Goal: Task Accomplishment & Management: Use online tool/utility

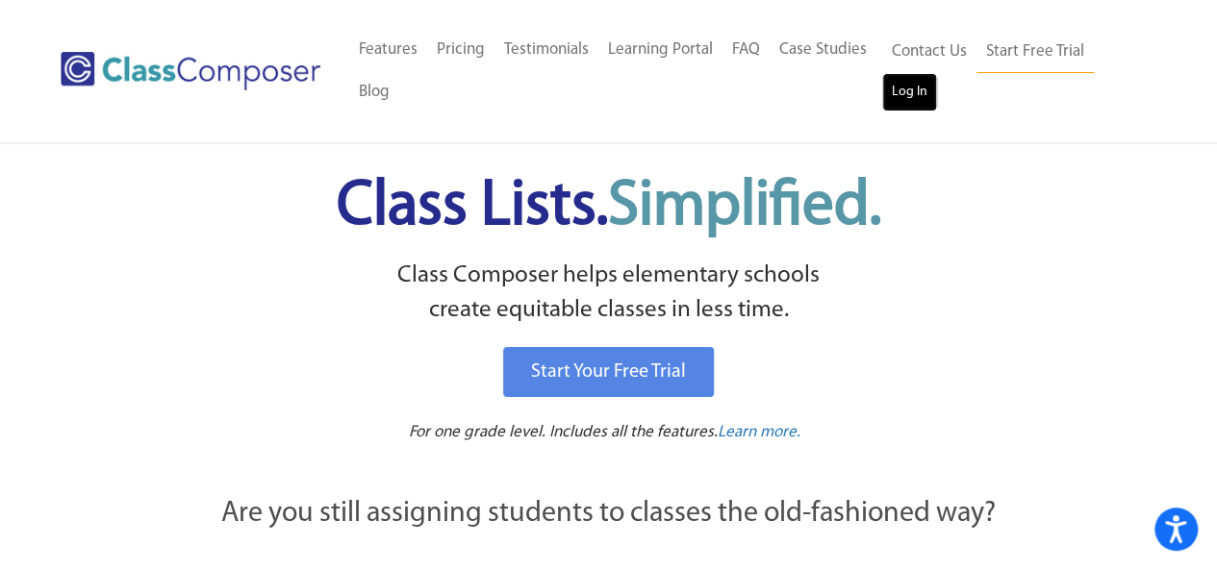
click at [921, 92] on link "Log In" at bounding box center [909, 92] width 55 height 38
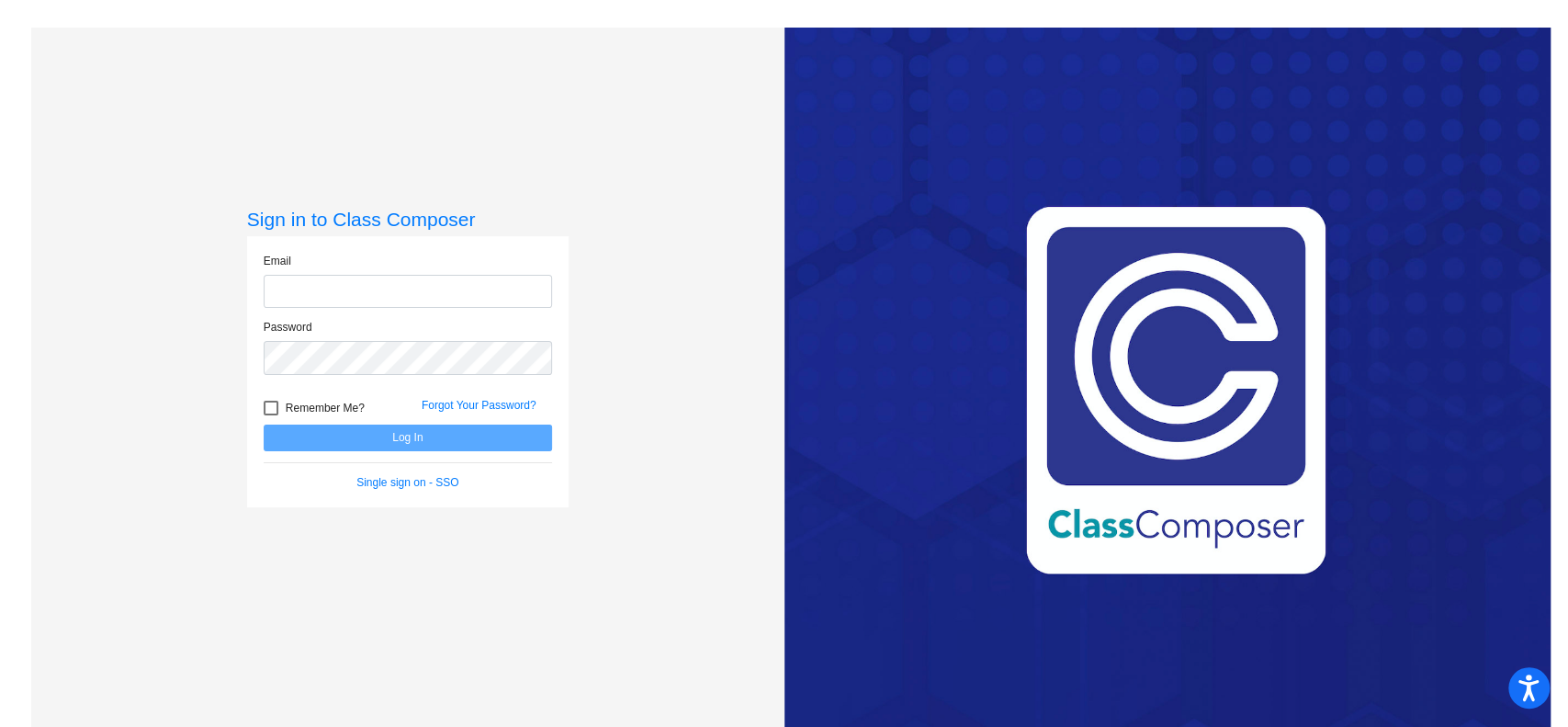
type input "[EMAIL_ADDRESS][DOMAIN_NAME]"
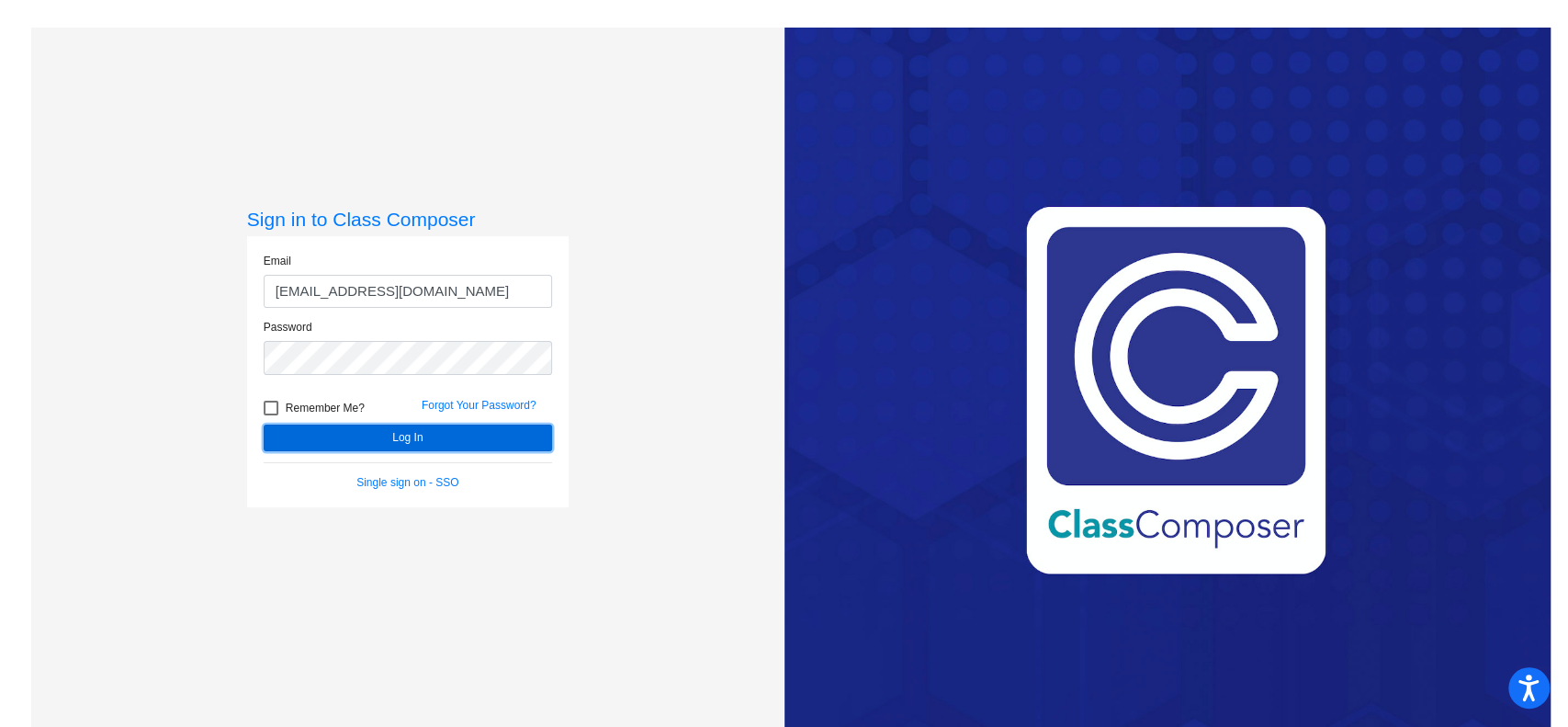
click at [338, 443] on button "Log In" at bounding box center [408, 438] width 288 height 27
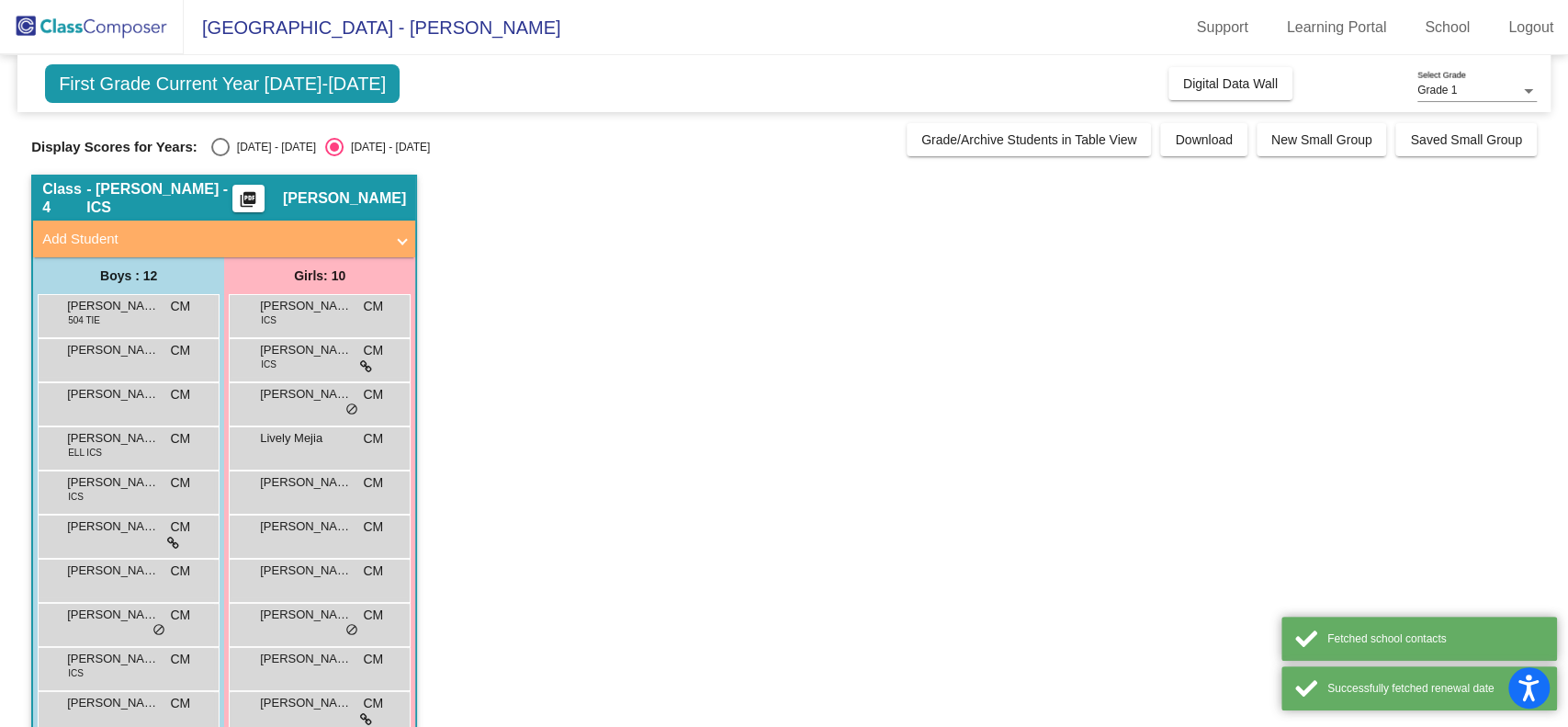
scroll to position [125, 0]
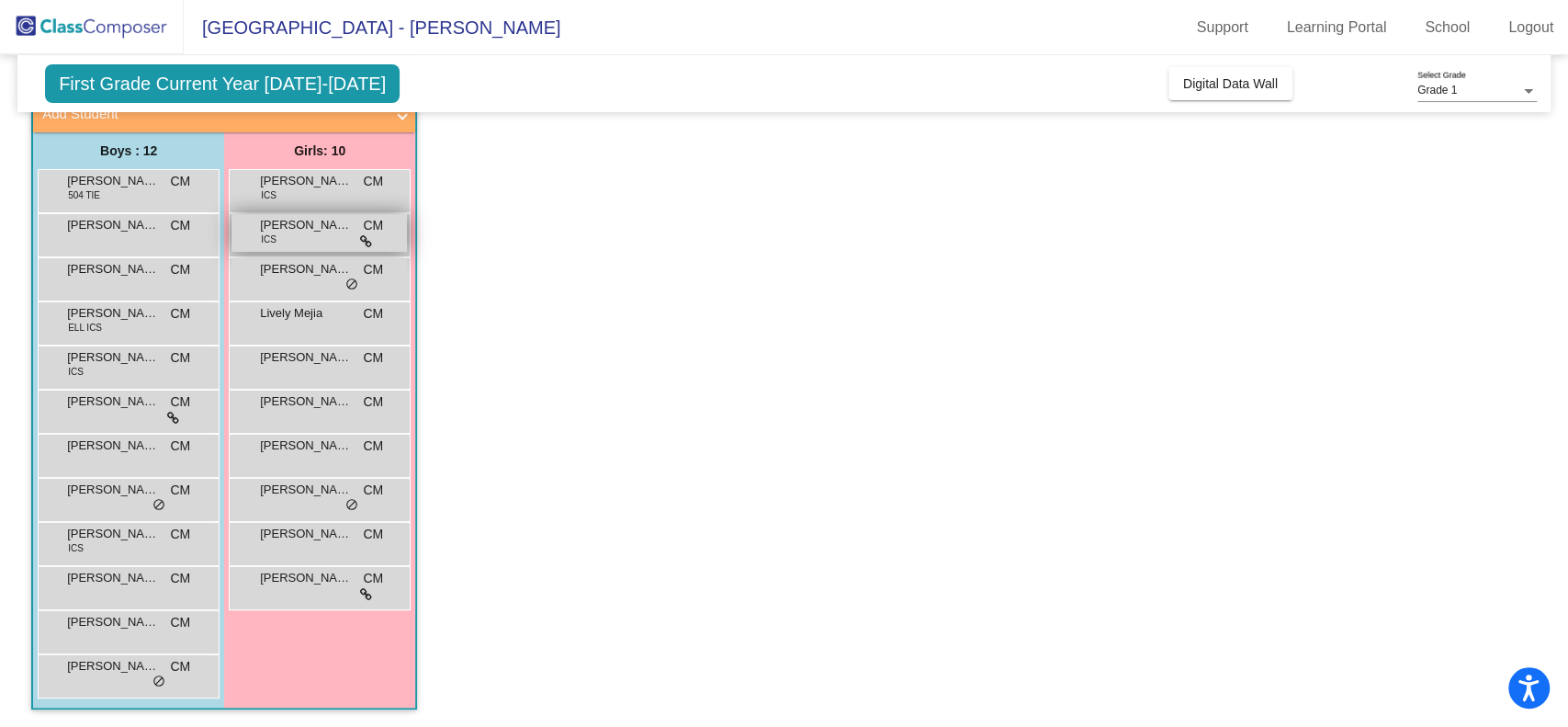
click at [308, 225] on span "[PERSON_NAME]" at bounding box center [306, 225] width 92 height 18
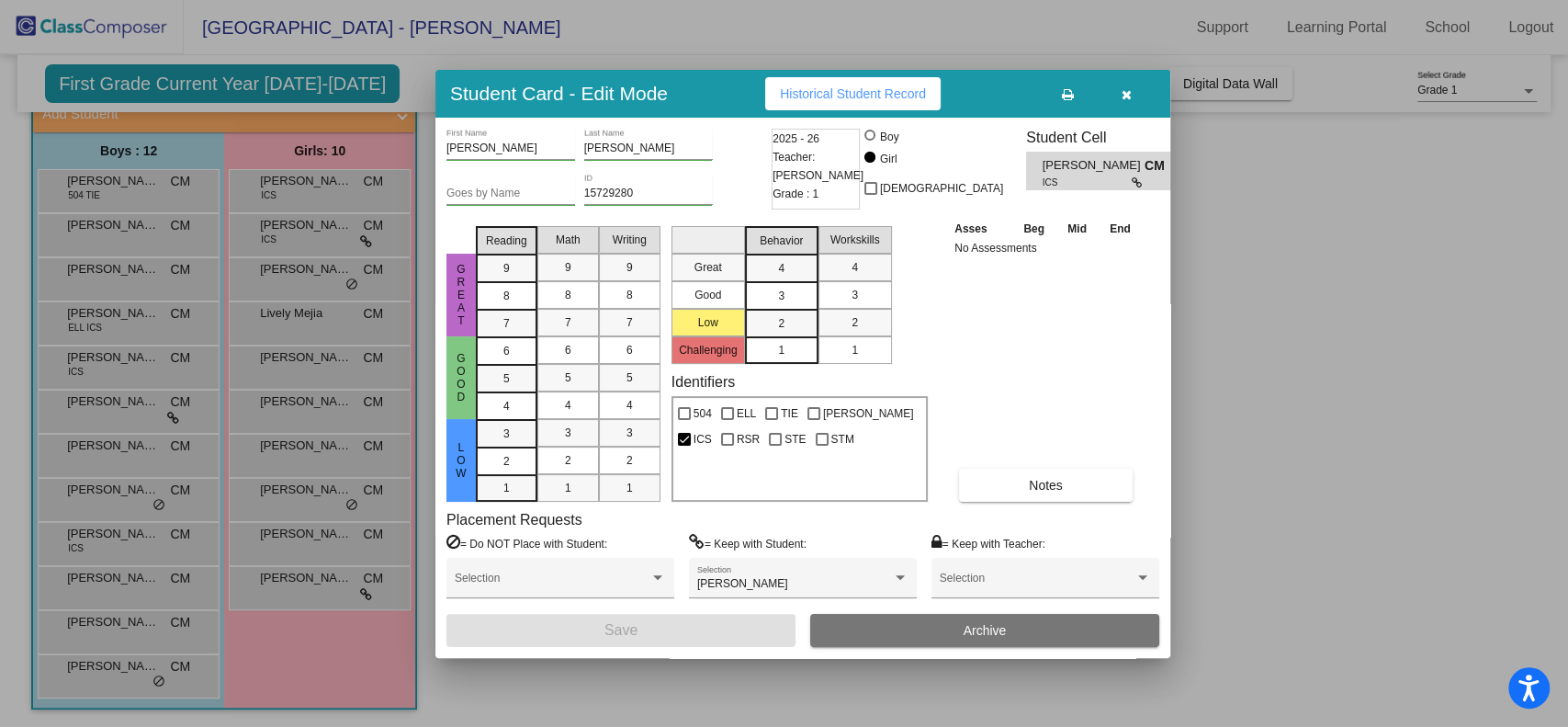
click at [1127, 92] on icon "button" at bounding box center [1126, 94] width 11 height 12
